Goal: Transaction & Acquisition: Obtain resource

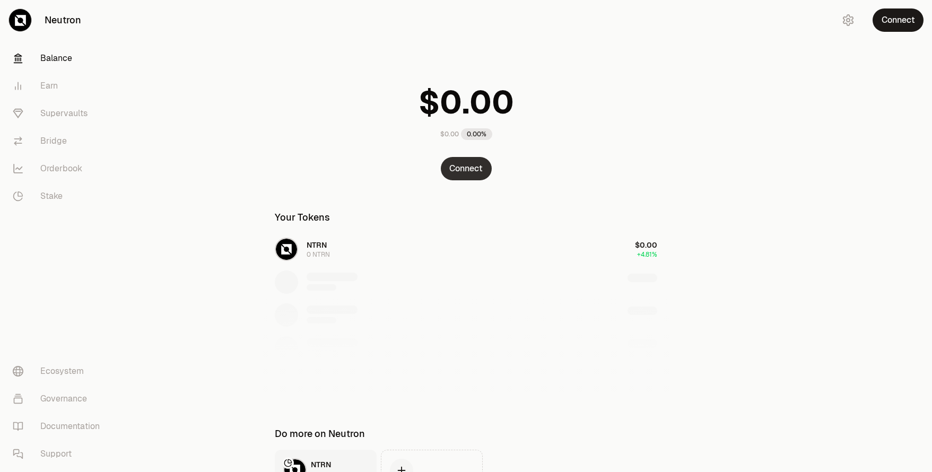
click at [472, 160] on button "Connect" at bounding box center [466, 168] width 51 height 23
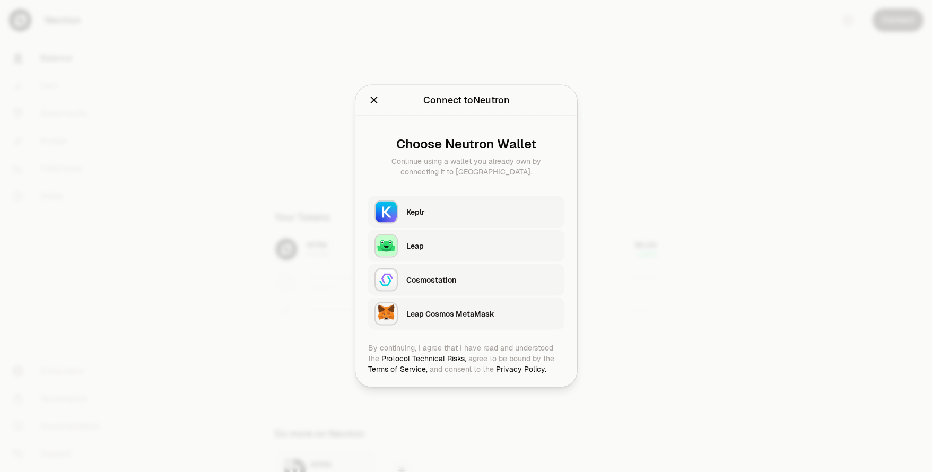
click at [411, 230] on button "Leap" at bounding box center [466, 246] width 196 height 32
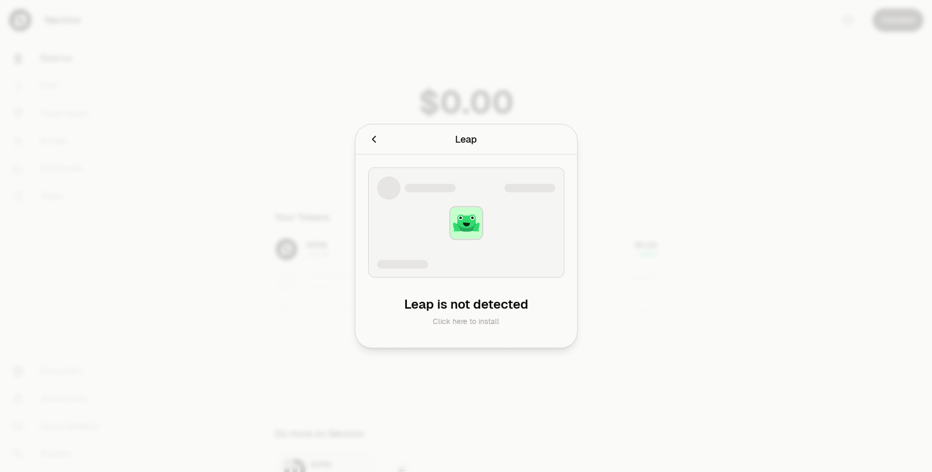
click at [377, 140] on icon "Cancel" at bounding box center [374, 140] width 12 height 12
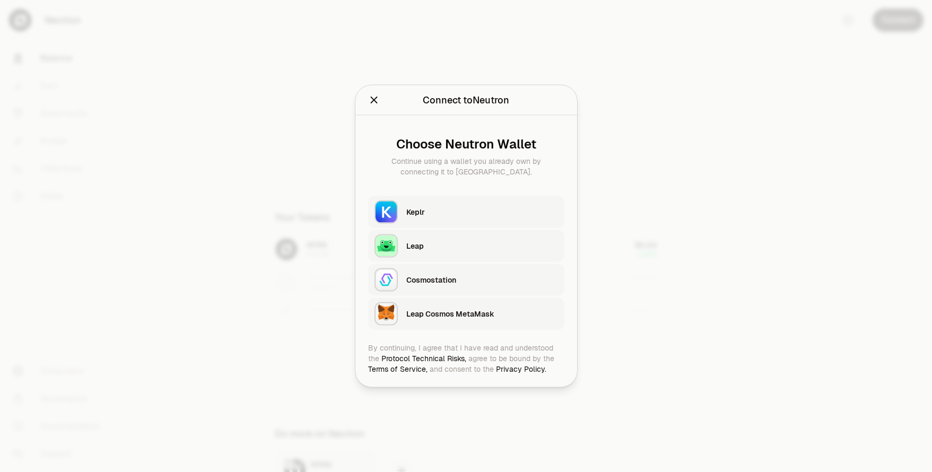
click at [424, 210] on div "Keplr" at bounding box center [482, 212] width 152 height 11
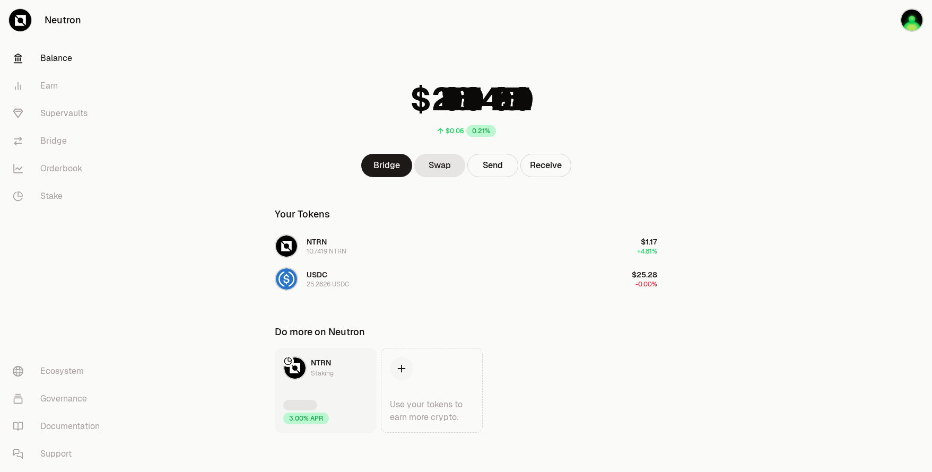
scroll to position [6, 0]
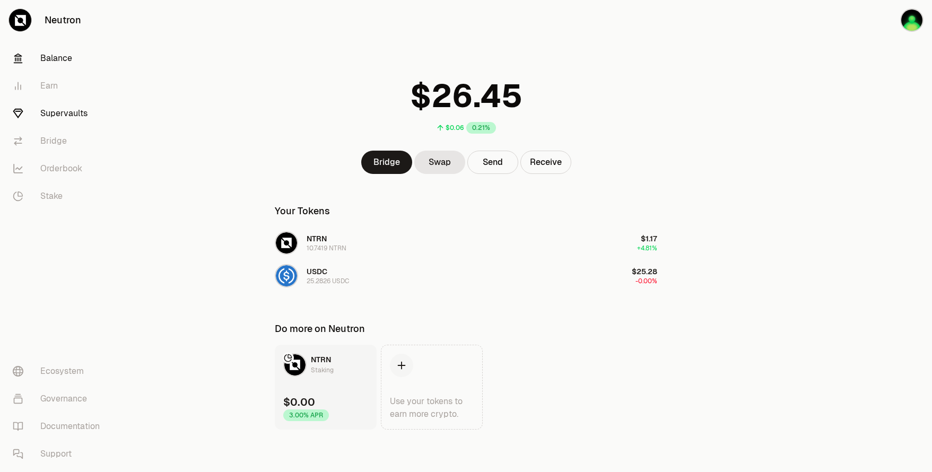
click at [61, 108] on link "Supervaults" at bounding box center [59, 114] width 110 height 28
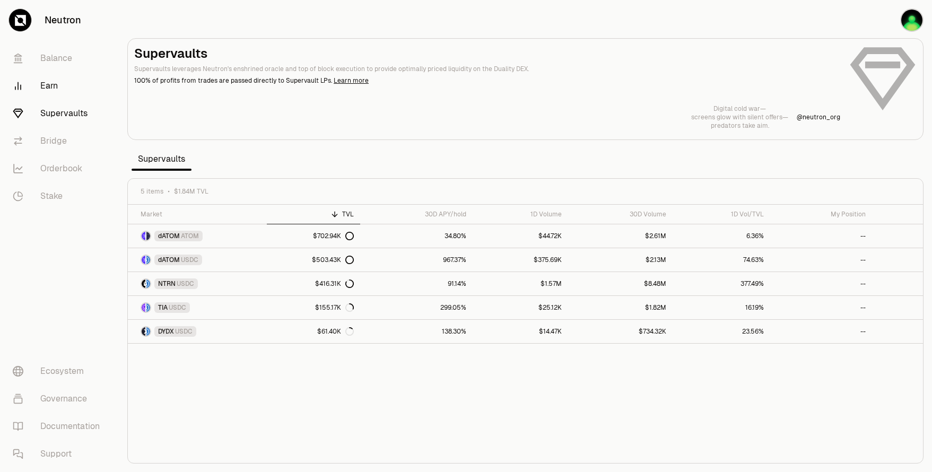
click at [60, 78] on link "Earn" at bounding box center [59, 86] width 110 height 28
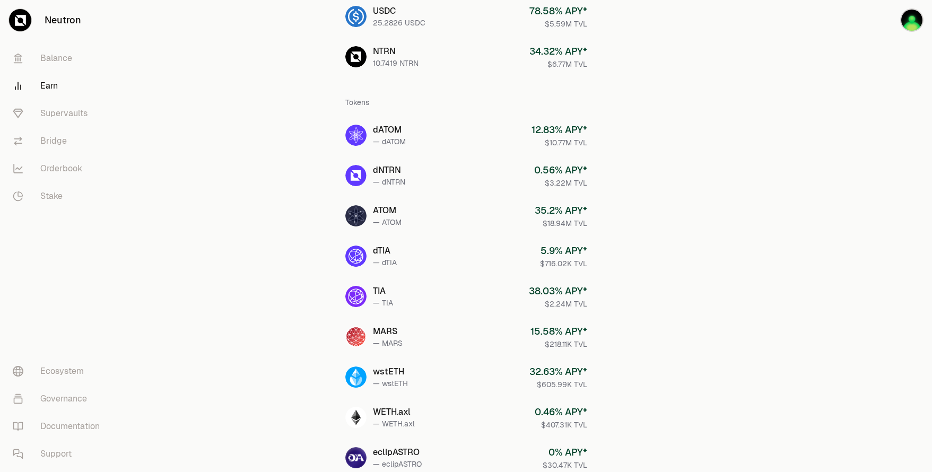
scroll to position [33, 0]
